Goal: Task Accomplishment & Management: Complete application form

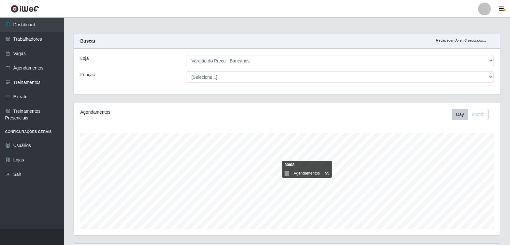
select select "157"
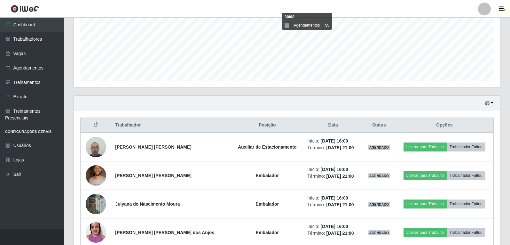
scroll to position [109, 0]
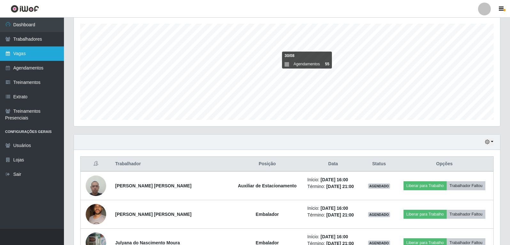
click at [51, 59] on link "Vagas" at bounding box center [32, 53] width 64 height 14
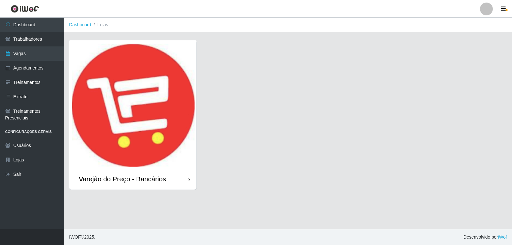
click at [101, 119] on img at bounding box center [132, 104] width 127 height 128
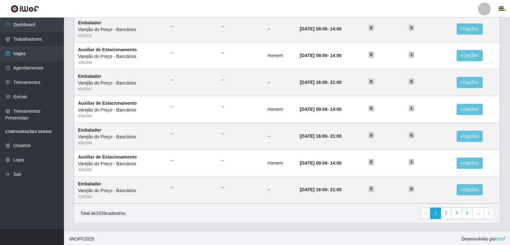
scroll to position [298, 0]
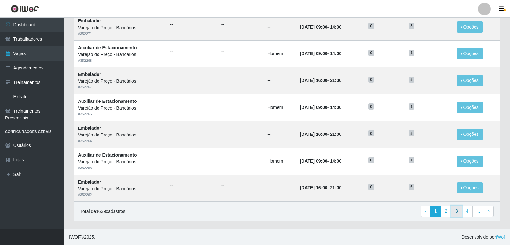
click at [456, 213] on link "3" at bounding box center [457, 211] width 11 height 12
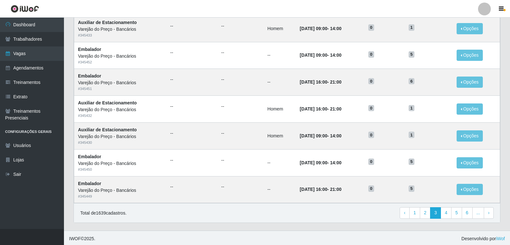
scroll to position [298, 0]
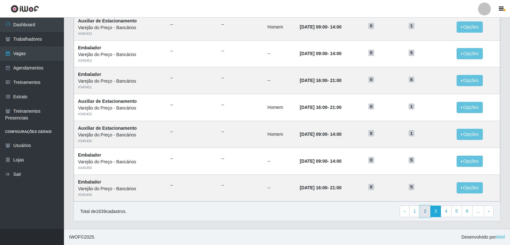
click at [428, 213] on link "2" at bounding box center [425, 211] width 11 height 12
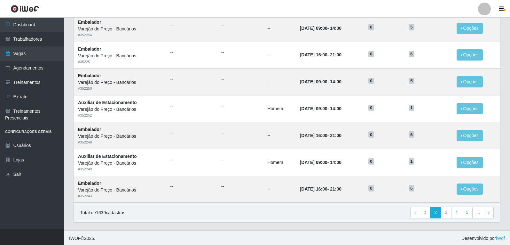
scroll to position [298, 0]
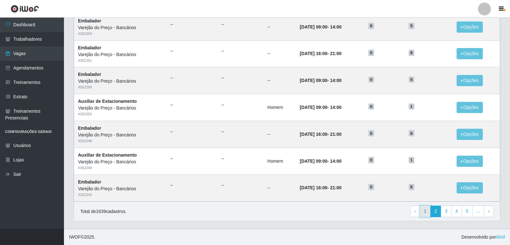
click at [427, 211] on link "1" at bounding box center [425, 211] width 11 height 12
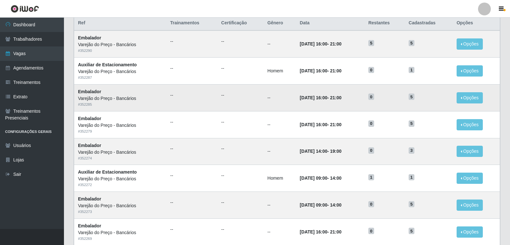
scroll to position [42, 0]
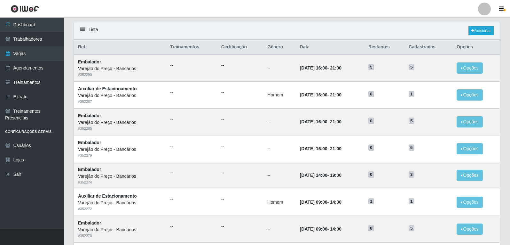
click at [286, 33] on div "Lista Adicionar" at bounding box center [287, 30] width 427 height 17
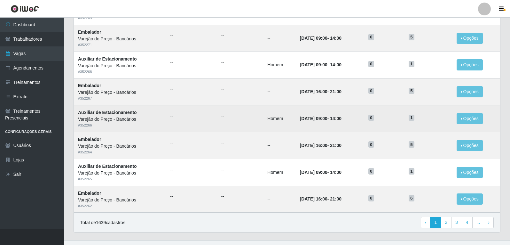
scroll to position [298, 0]
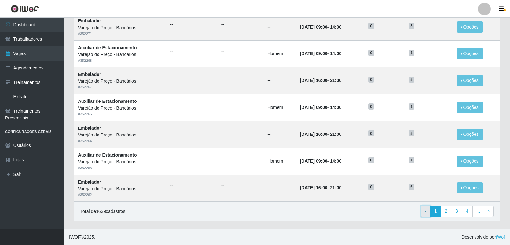
click at [425, 211] on link "‹ Previous" at bounding box center [426, 211] width 10 height 12
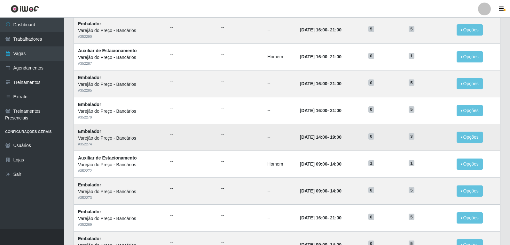
scroll to position [42, 0]
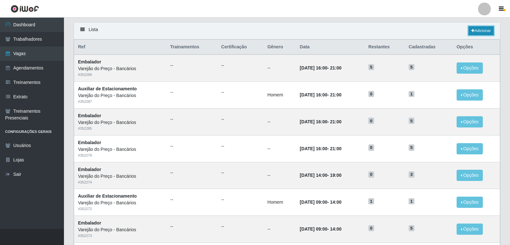
click at [476, 31] on link "Adicionar" at bounding box center [481, 30] width 25 height 9
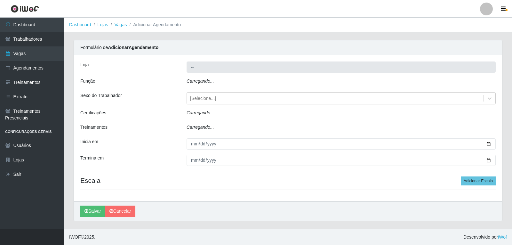
type input "Varejão do Preço - Bancários"
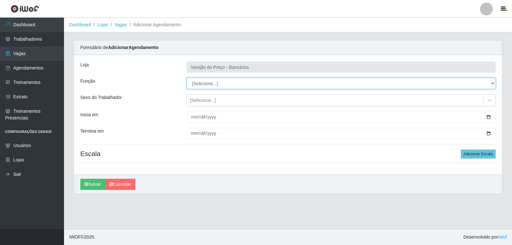
click at [217, 83] on select "[Selecione...] Auxiliar de Estacionamento Auxiliar de Estacionamento + Auxiliar…" at bounding box center [341, 83] width 309 height 11
select select "4"
click at [187, 78] on select "[Selecione...] Auxiliar de Estacionamento Auxiliar de Estacionamento + Auxiliar…" at bounding box center [341, 83] width 309 height 11
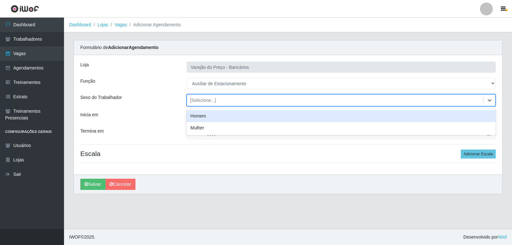
click at [205, 106] on div "[Selecione...]" at bounding box center [341, 100] width 309 height 12
click at [209, 115] on div "Homem" at bounding box center [341, 116] width 309 height 12
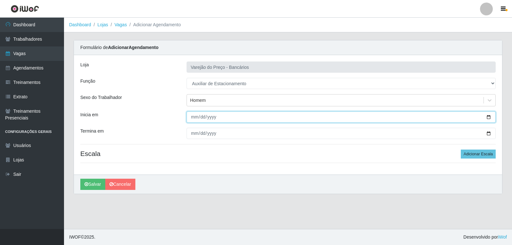
click at [194, 117] on input "Inicia em" at bounding box center [341, 116] width 309 height 11
type input "[DATE]"
click at [193, 117] on input "[DATE]" at bounding box center [341, 116] width 309 height 11
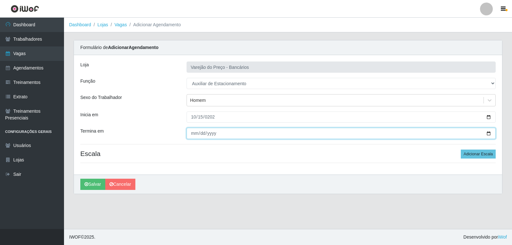
click at [191, 134] on input "Termina em" at bounding box center [341, 133] width 309 height 11
type input "[DATE]"
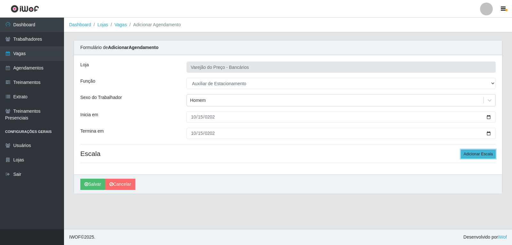
click at [474, 154] on button "Adicionar Escala" at bounding box center [478, 153] width 35 height 9
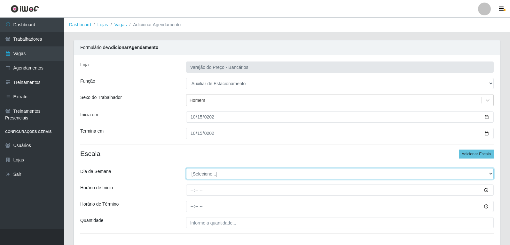
click at [203, 178] on select "[Selecione...] Segunda Terça Quarta Quinta Sexta Sábado Domingo" at bounding box center [340, 173] width 308 height 11
select select "3"
click at [186, 168] on select "[Selecione...] Segunda Terça Quarta Quinta Sexta Sábado Domingo" at bounding box center [340, 173] width 308 height 11
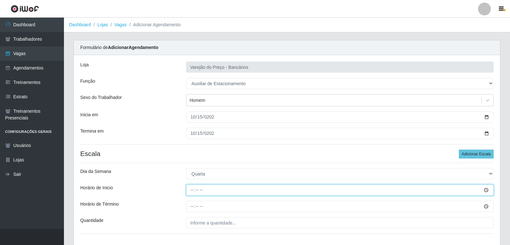
click at [194, 190] on input "Horário de Inicio" at bounding box center [340, 189] width 308 height 11
type input "09:00"
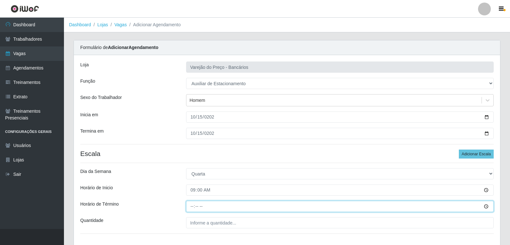
click at [191, 206] on input "Horário de Término" at bounding box center [340, 206] width 308 height 11
type input "14:00"
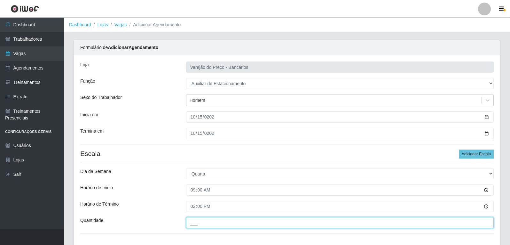
click at [230, 224] on input "___" at bounding box center [340, 222] width 308 height 11
type input "1__"
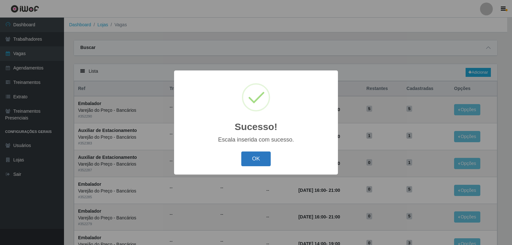
click at [261, 164] on button "OK" at bounding box center [256, 158] width 30 height 15
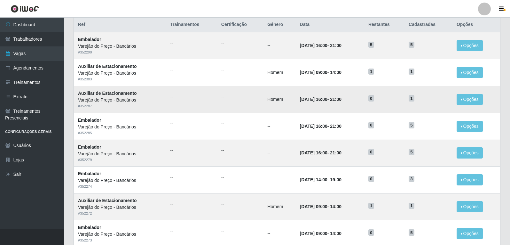
scroll to position [32, 0]
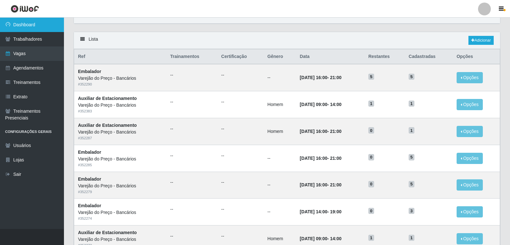
click at [36, 26] on link "Dashboard" at bounding box center [32, 25] width 64 height 14
